Goal: Obtain resource: Obtain resource

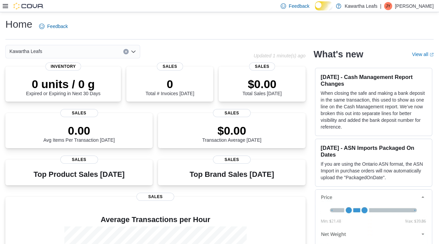
click at [6, 7] on icon at bounding box center [5, 5] width 5 height 5
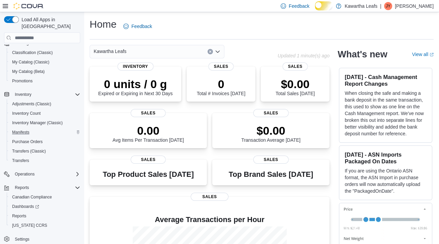
scroll to position [73, 0]
click at [24, 213] on span "Reports" at bounding box center [19, 215] width 14 height 5
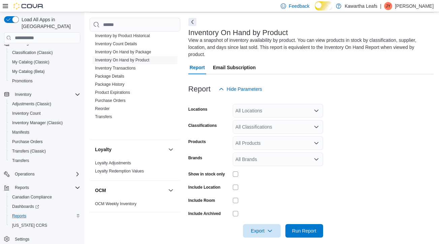
scroll to position [28, 0]
click at [139, 62] on link "Inventory On Hand by Product" at bounding box center [122, 59] width 54 height 5
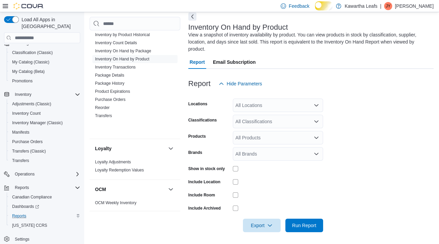
scroll to position [37, 0]
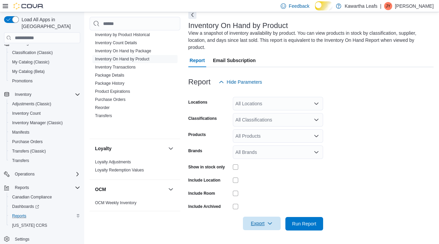
click at [274, 224] on span "Export" at bounding box center [262, 222] width 30 height 13
click at [264, 179] on span "Export to Excel" at bounding box center [258, 181] width 30 height 5
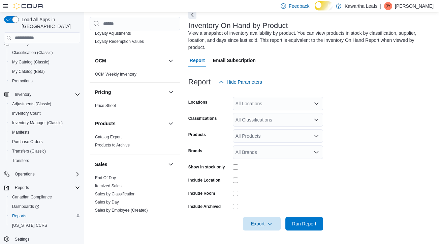
scroll to position [494, 0]
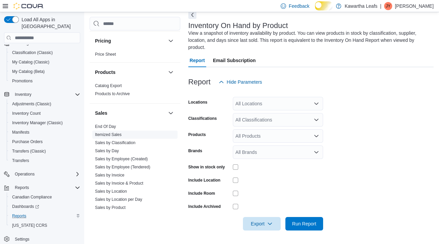
click at [120, 137] on link "Itemized Sales" at bounding box center [108, 134] width 27 height 5
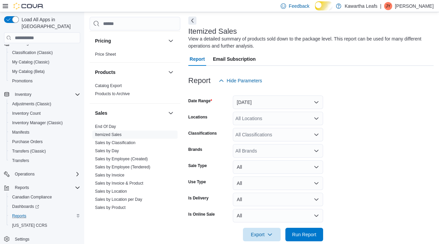
scroll to position [28, 0]
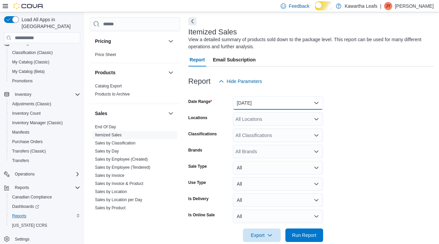
click at [315, 107] on button "[DATE]" at bounding box center [278, 102] width 90 height 13
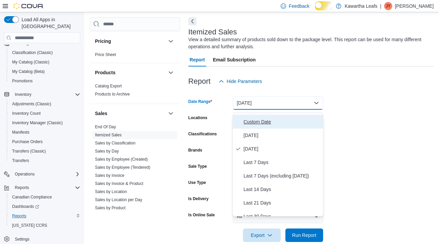
click at [271, 121] on span "Custom Date" at bounding box center [282, 122] width 77 height 8
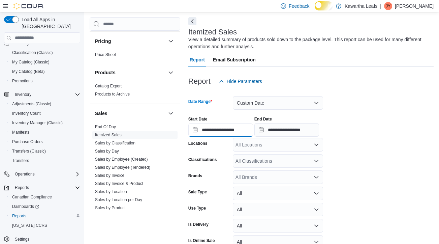
click at [253, 135] on input "**********" at bounding box center [220, 129] width 65 height 13
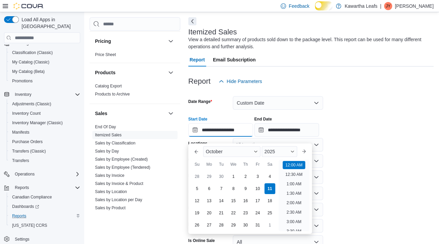
scroll to position [21, 0]
click at [195, 151] on button "Previous Month" at bounding box center [196, 151] width 11 height 11
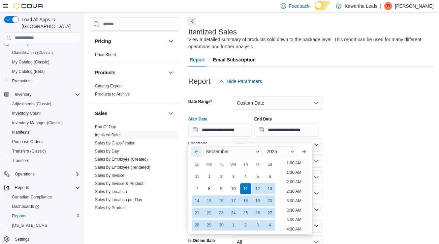
scroll to position [1, 0]
click at [294, 151] on div "2025" at bounding box center [280, 151] width 33 height 11
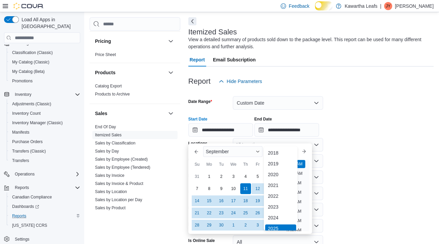
scroll to position [2, 0]
click at [278, 184] on div "2021" at bounding box center [280, 183] width 31 height 8
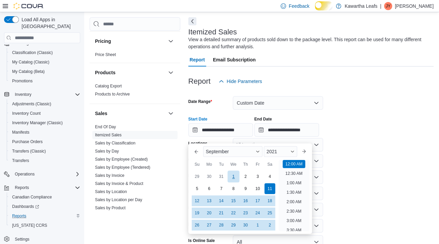
click at [233, 176] on div "1" at bounding box center [233, 176] width 12 height 12
type input "**********"
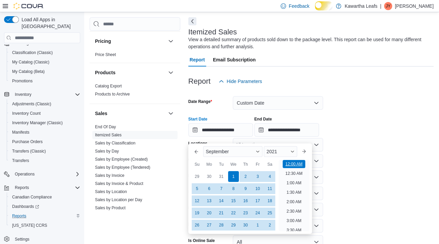
click at [292, 165] on li "12:00 AM" at bounding box center [294, 164] width 23 height 8
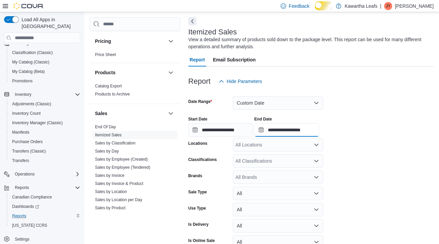
click at [310, 136] on input "**********" at bounding box center [286, 129] width 65 height 13
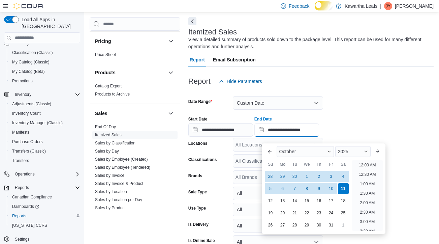
scroll to position [382, 0]
click at [332, 188] on div "10" at bounding box center [331, 188] width 12 height 12
click at [366, 222] on li "11:30 PM" at bounding box center [367, 226] width 23 height 8
type input "**********"
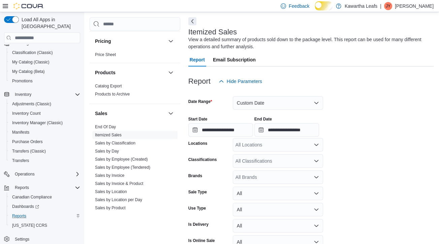
click at [375, 161] on form "**********" at bounding box center [310, 177] width 245 height 179
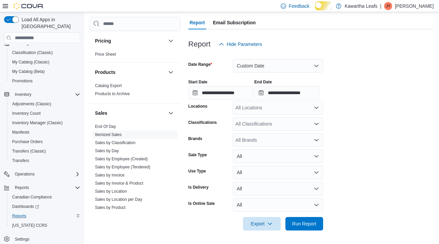
scroll to position [71, 0]
click at [277, 224] on button "Export" at bounding box center [262, 222] width 38 height 13
click at [261, 183] on span "Export to Excel" at bounding box center [258, 185] width 30 height 5
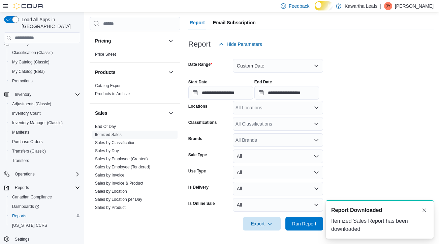
scroll to position [0, 0]
